Goal: Find specific page/section: Find specific page/section

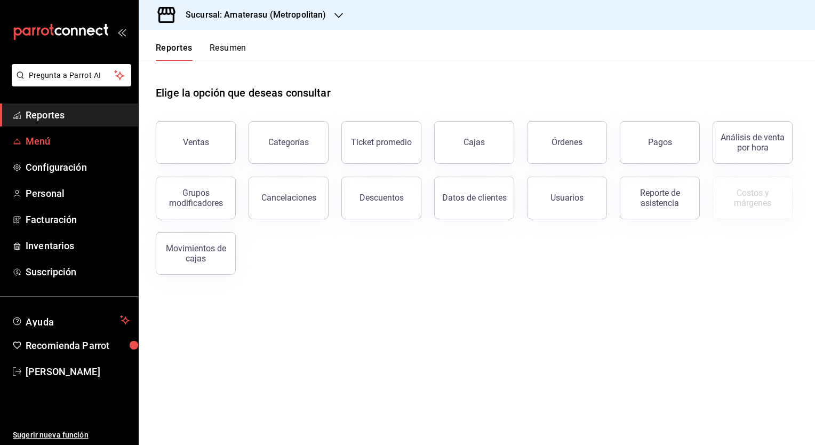
click at [35, 138] on span "Menú" at bounding box center [78, 141] width 104 height 14
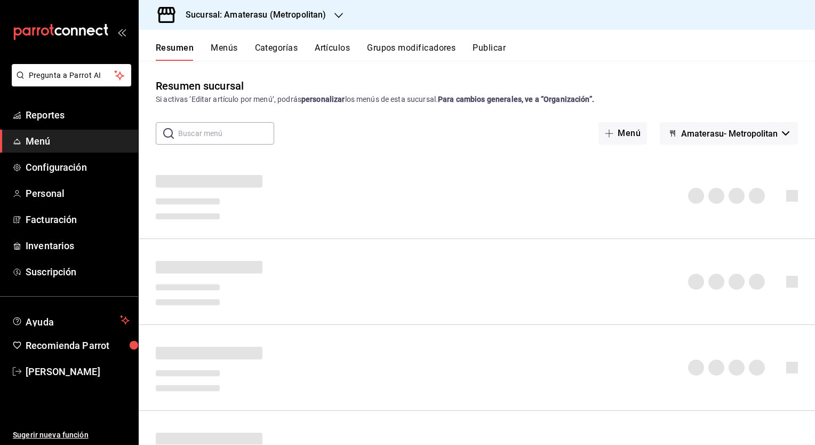
click at [324, 48] on button "Artículos" at bounding box center [332, 52] width 35 height 18
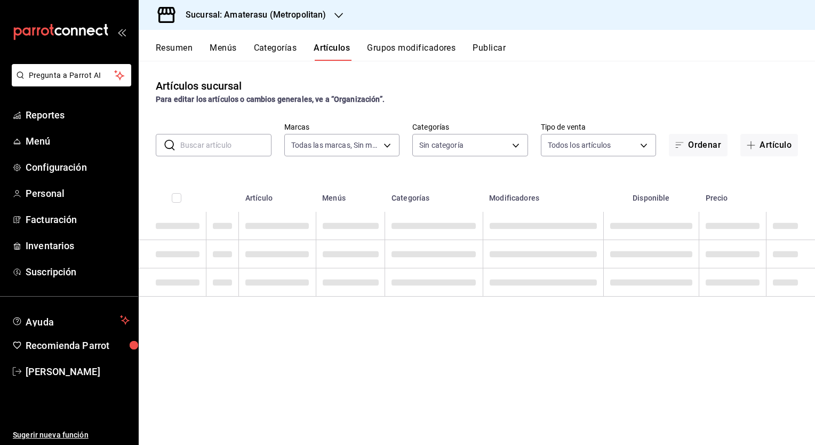
type input "e4cd7fcb-d45b-43ae-a99f-ad4ccfcd9032,f3afaab8-8c3d-4e49-a299-af9bdf6027b2"
click at [213, 144] on input "text" at bounding box center [225, 144] width 91 height 21
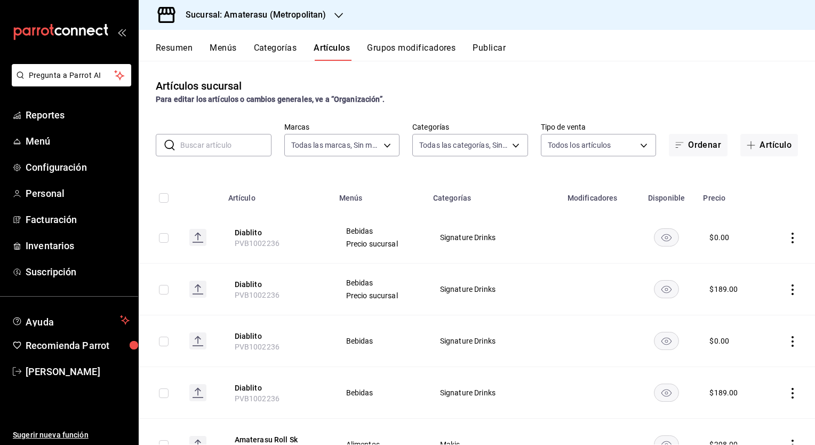
type input "087d9878-8a04-48ff-ab24-0b3ef0fdf69f,f9a59ea1-282a-4f27-8dee-44d2a5bc8fe2,3473a…"
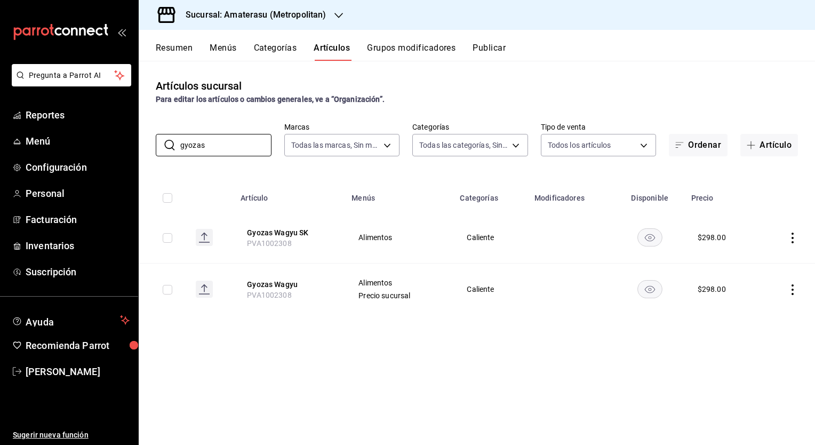
drag, startPoint x: 204, startPoint y: 149, endPoint x: 151, endPoint y: 142, distance: 53.2
click at [151, 142] on div "​ gyozas ​ Marcas Todas las marcas, Sin marca e4cd7fcb-d45b-43ae-a99f-ad4ccfcd9…" at bounding box center [477, 139] width 676 height 34
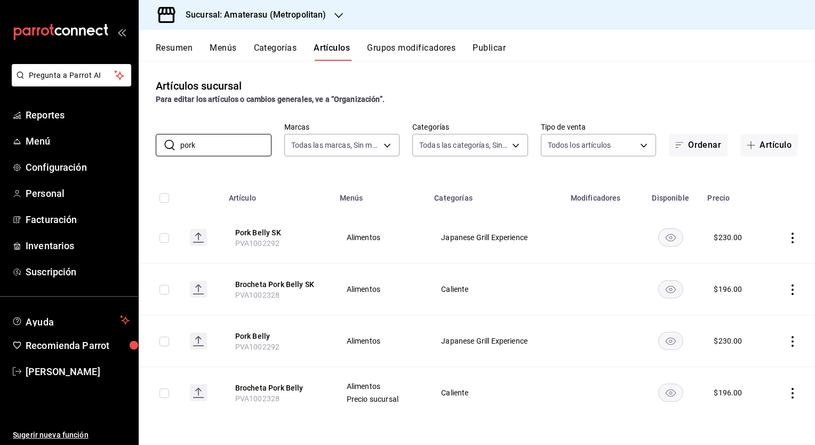
type input "pork"
